Goal: Transaction & Acquisition: Download file/media

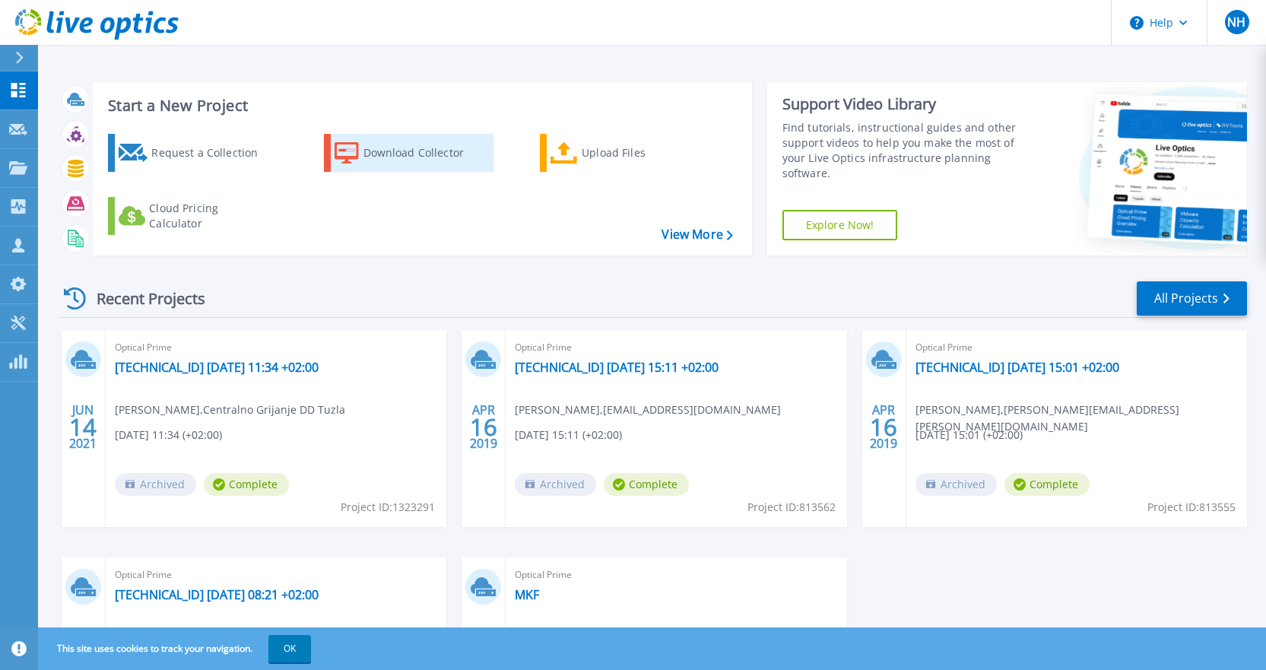
click at [421, 160] on div "Download Collector" at bounding box center [425, 153] width 122 height 30
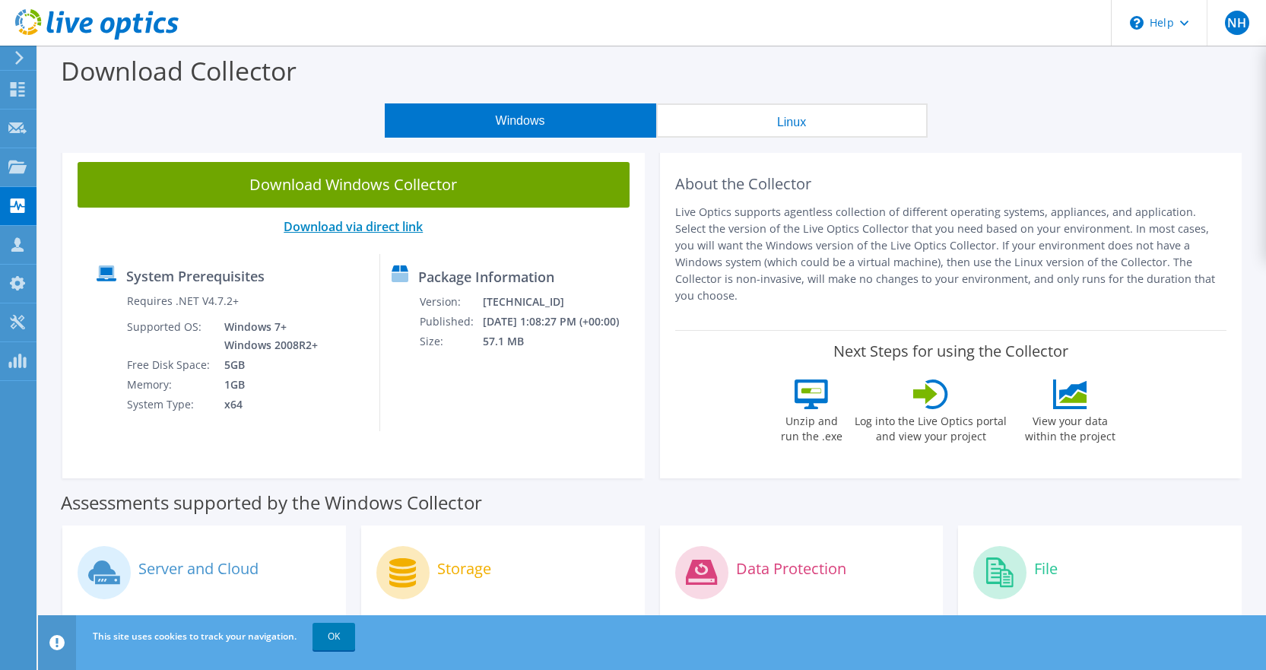
click at [388, 231] on link "Download via direct link" at bounding box center [353, 226] width 139 height 17
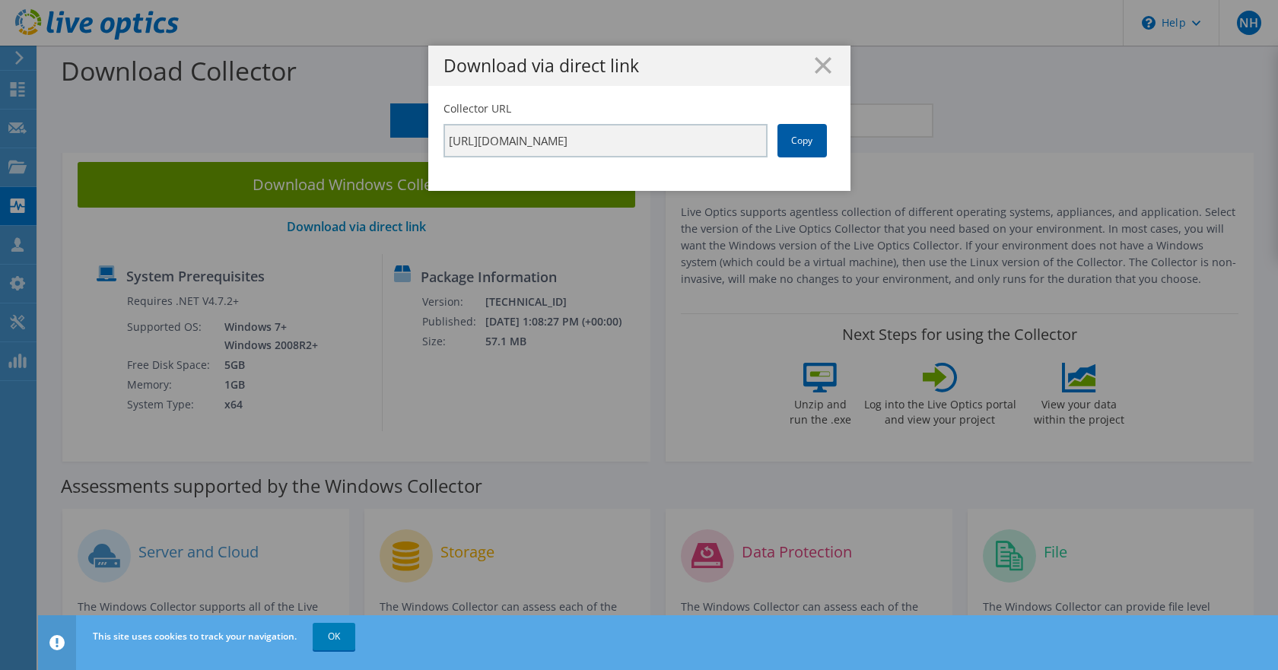
click at [797, 145] on link "Copy" at bounding box center [801, 140] width 49 height 33
click at [815, 65] on icon at bounding box center [823, 65] width 17 height 17
